Goal: Find specific page/section: Find specific page/section

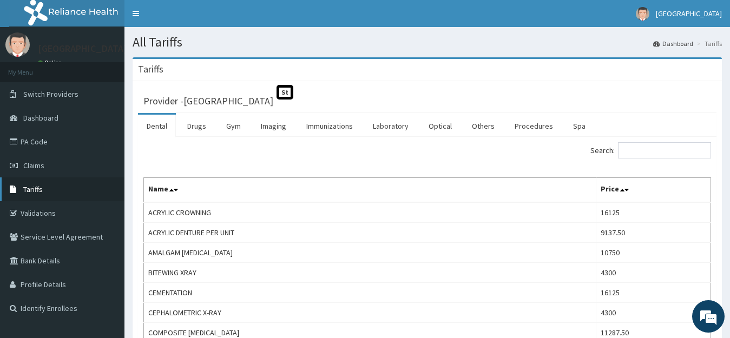
click at [48, 195] on link "Tariffs" at bounding box center [62, 190] width 124 height 24
click at [531, 126] on link "Procedures" at bounding box center [534, 126] width 56 height 23
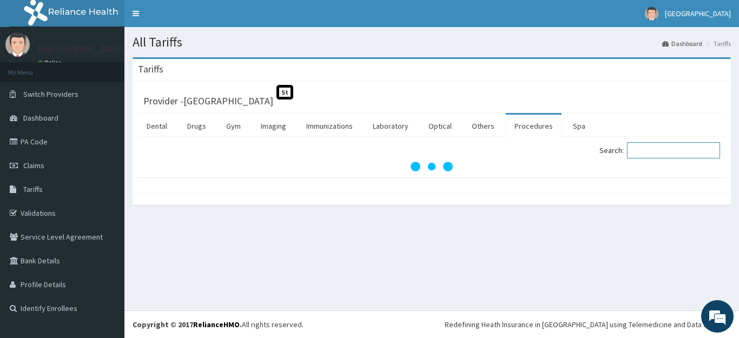
click at [655, 153] on input "Search:" at bounding box center [673, 150] width 93 height 16
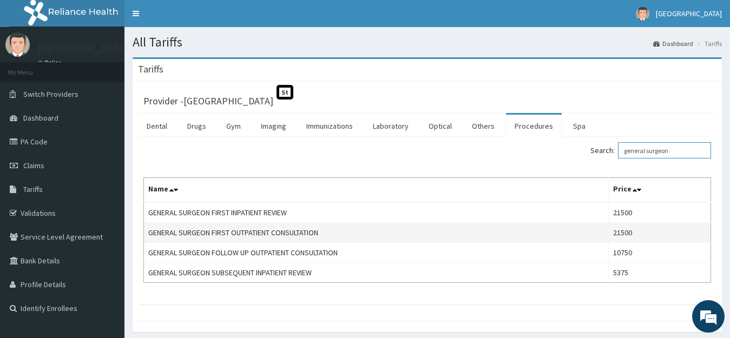
type input "general surgeon"
